Goal: Task Accomplishment & Management: Manage account settings

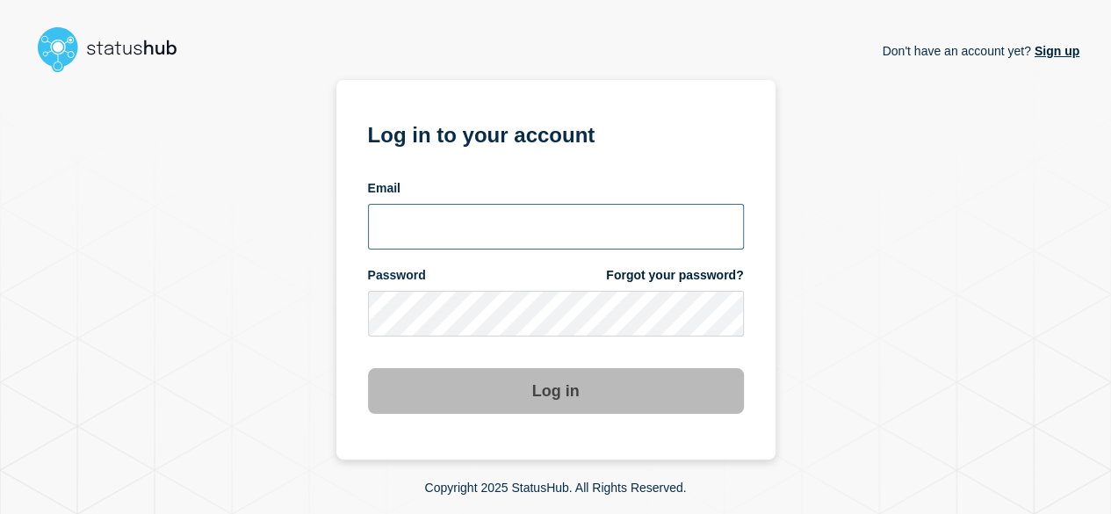
click at [470, 221] on input "email input" at bounding box center [556, 227] width 376 height 46
type input "[PERSON_NAME][EMAIL_ADDRESS][DOMAIN_NAME]"
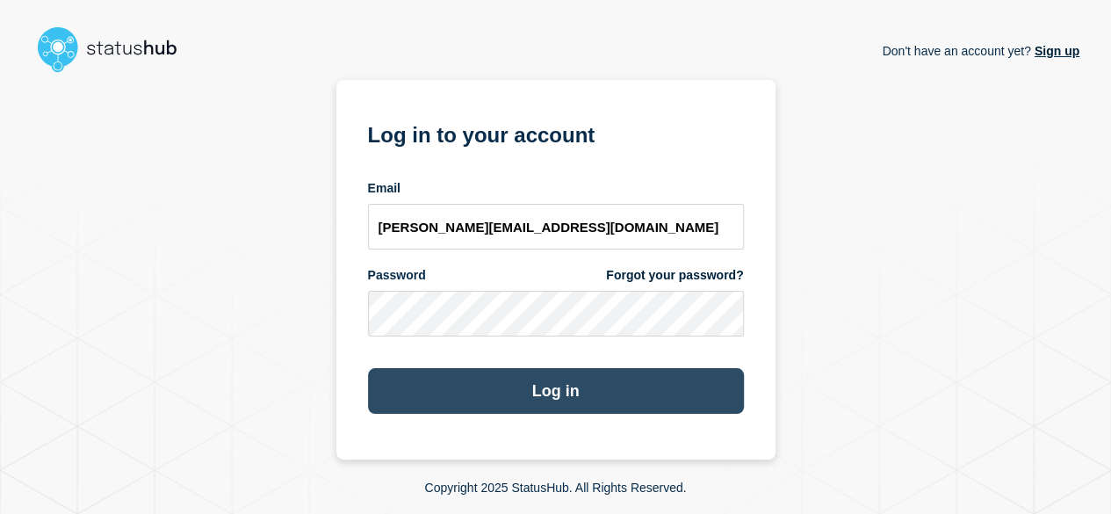
click at [580, 390] on button "Log in" at bounding box center [556, 391] width 376 height 46
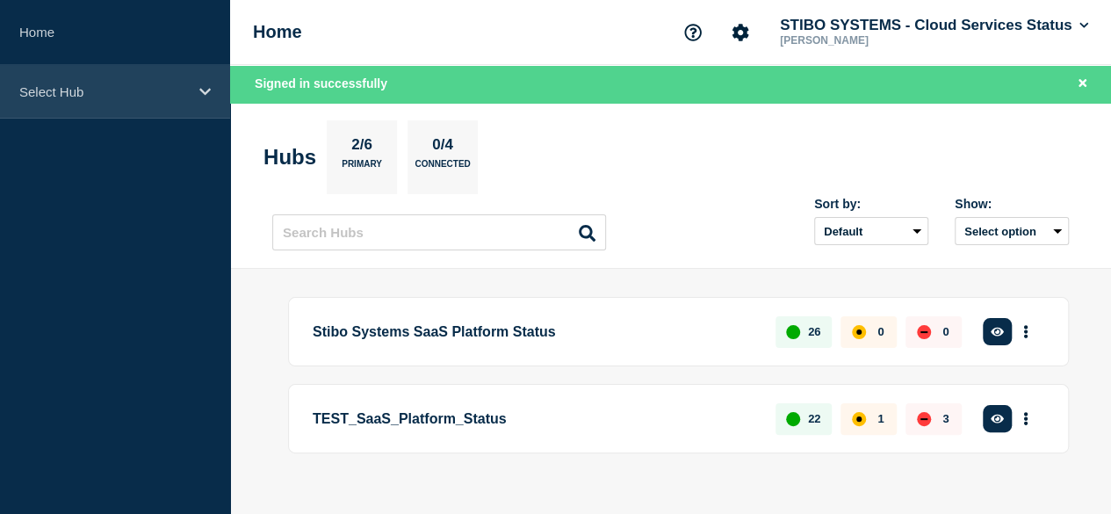
click at [199, 87] on icon at bounding box center [204, 91] width 11 height 13
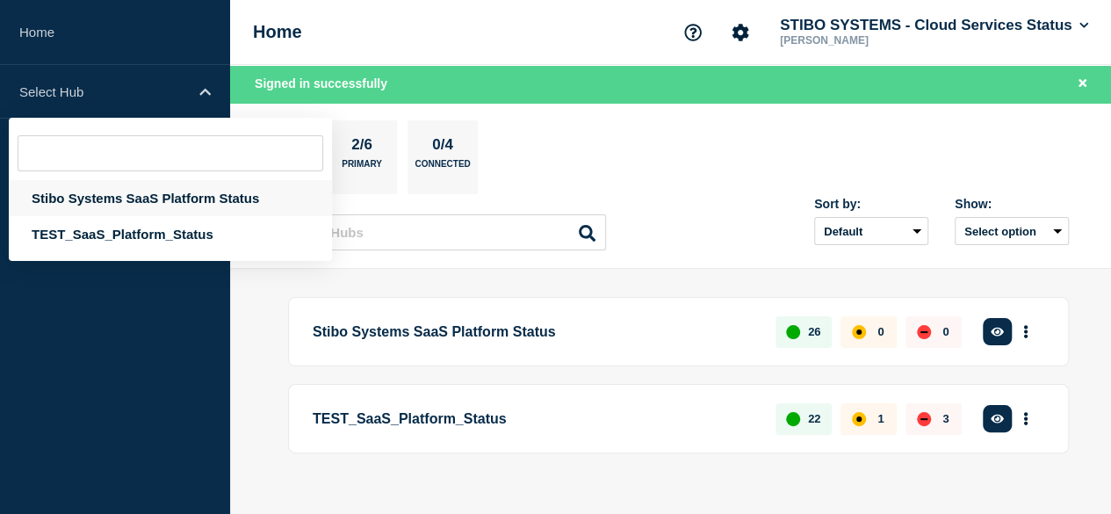
click at [167, 192] on div "Stibo Systems SaaS Platform Status" at bounding box center [170, 198] width 323 height 36
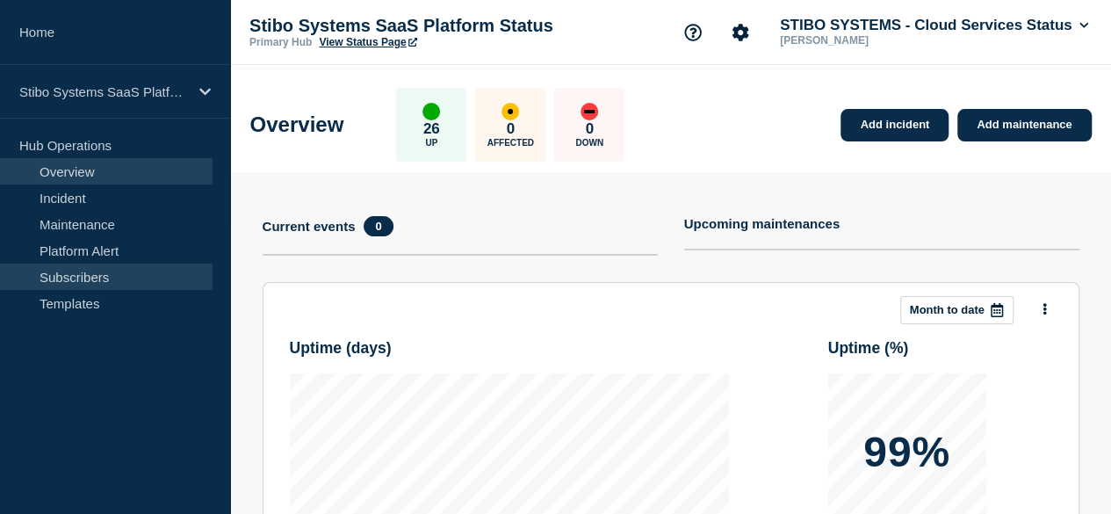
click at [111, 271] on link "Subscribers" at bounding box center [106, 276] width 213 height 26
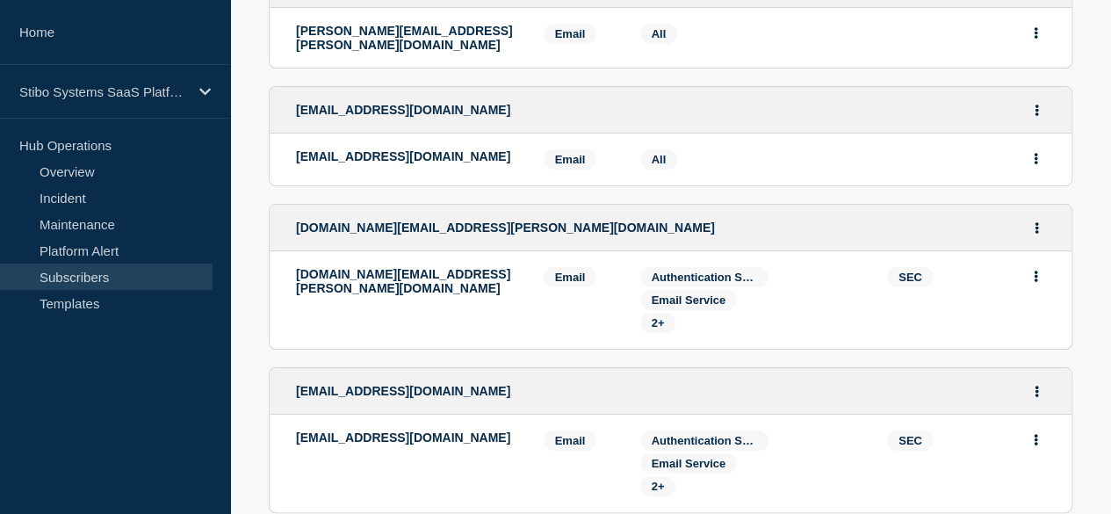
scroll to position [2981, 0]
